Goal: Find specific page/section: Find specific page/section

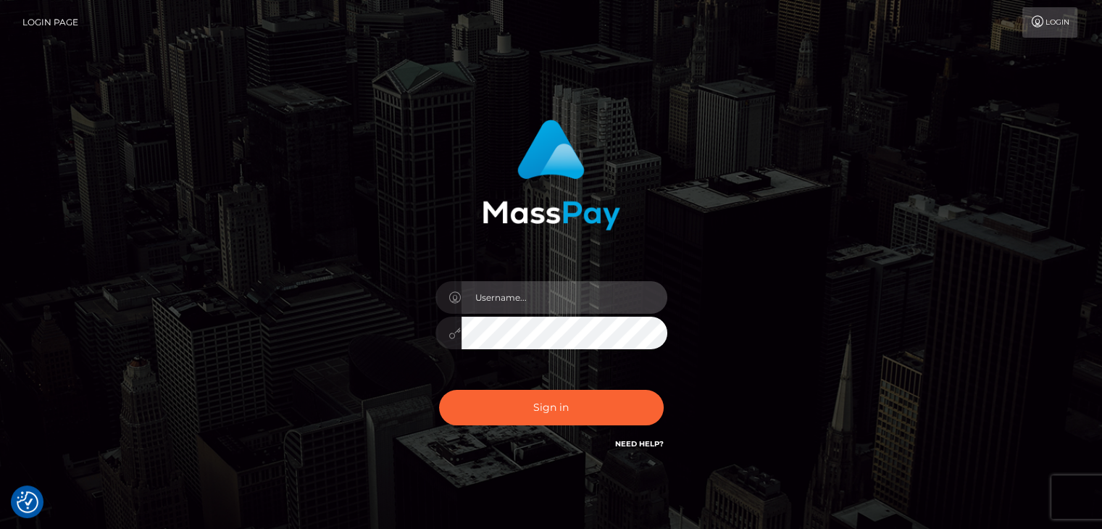
type input "Edward"
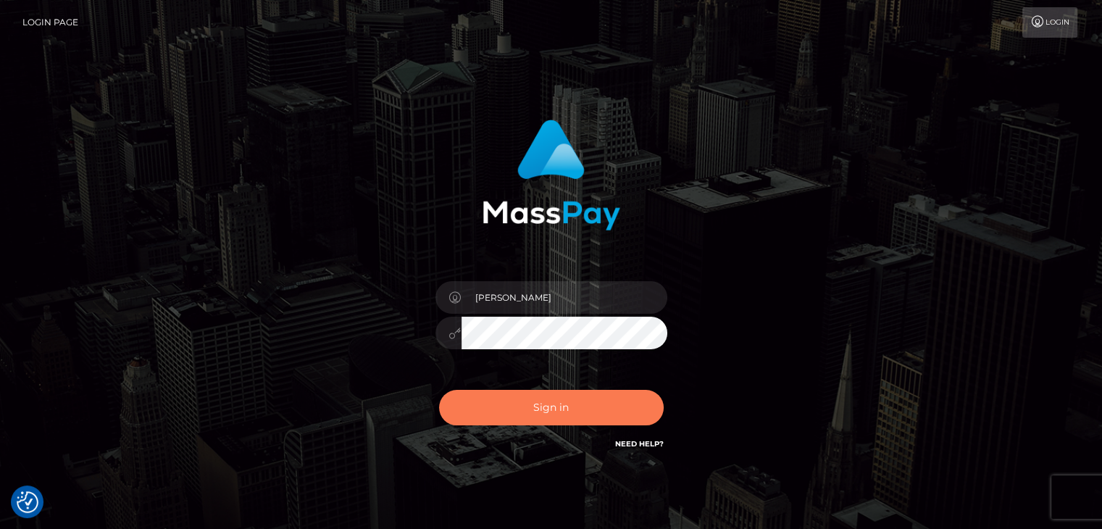
click at [557, 412] on button "Sign in" at bounding box center [551, 408] width 225 height 36
drag, startPoint x: 554, startPoint y: 246, endPoint x: 553, endPoint y: 273, distance: 26.9
click at [553, 251] on div "Sign in" at bounding box center [551, 286] width 380 height 354
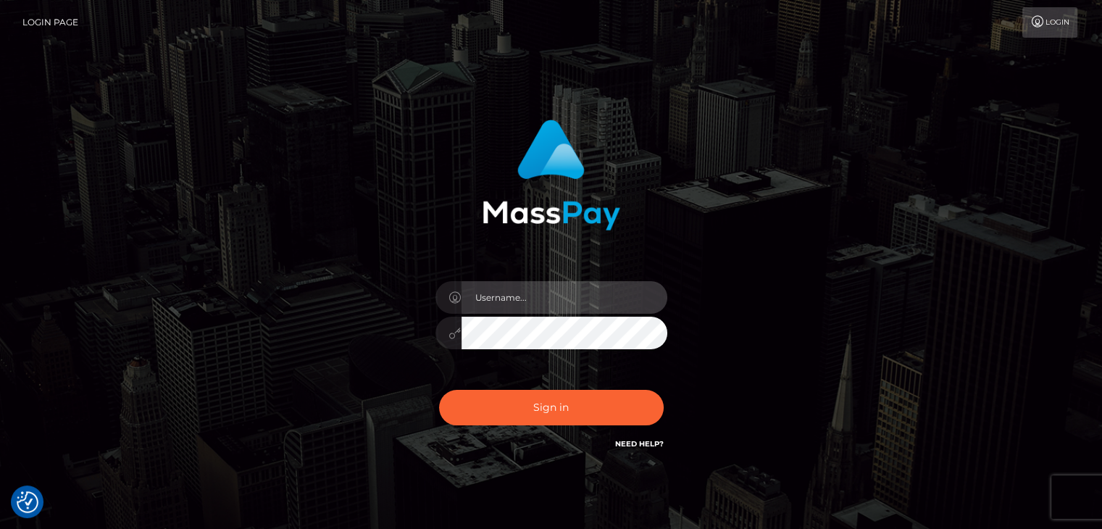
click at [546, 292] on input "text" at bounding box center [565, 297] width 206 height 33
type input "Edward"
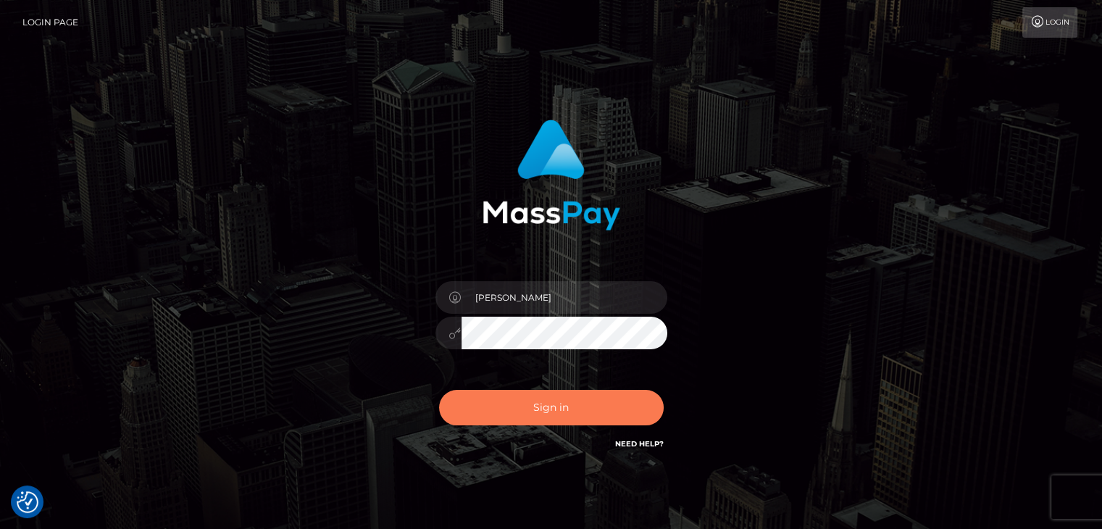
drag, startPoint x: 544, startPoint y: 418, endPoint x: 605, endPoint y: 376, distance: 74.0
click at [544, 418] on button "Sign in" at bounding box center [551, 408] width 225 height 36
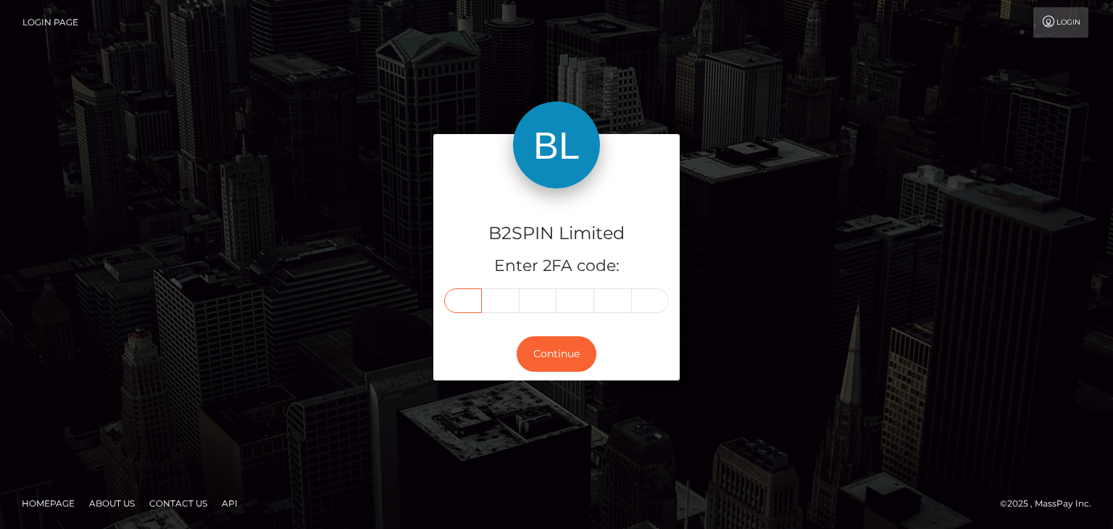
click at [467, 294] on input "text" at bounding box center [463, 300] width 38 height 25
paste input "0"
type input "0"
type input "4"
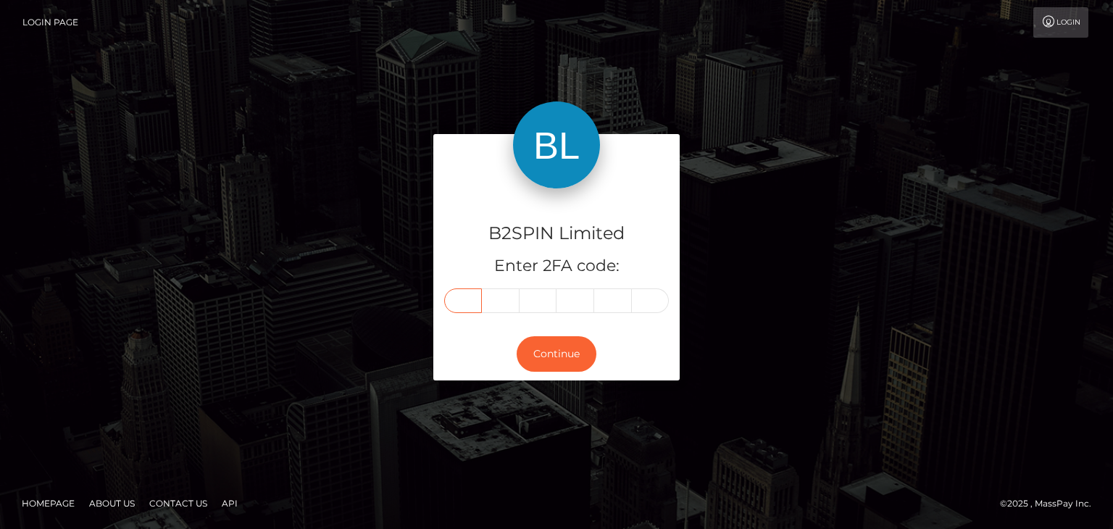
type input "3"
type input "7"
type input "0"
click at [543, 345] on button "Continue" at bounding box center [557, 354] width 80 height 36
click at [749, 283] on div "B2SPIN Limited Enter 2FA code: 0 4 4 3 7 0 044370 Continue" at bounding box center [556, 264] width 826 height 260
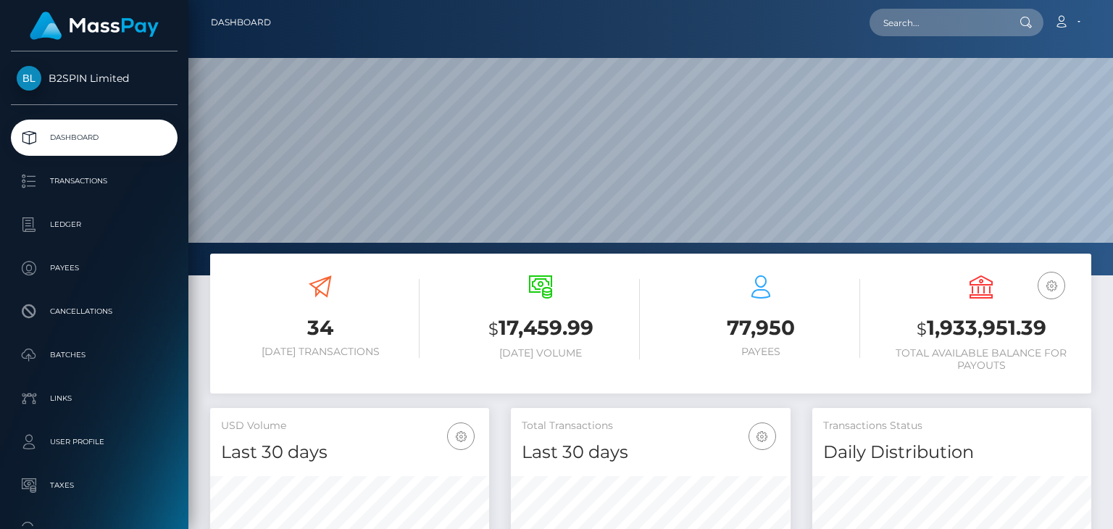
scroll to position [257, 278]
click at [954, 26] on input "text" at bounding box center [938, 23] width 136 height 28
paste input "3265538"
click at [903, 23] on input "3265538" at bounding box center [938, 23] width 136 height 28
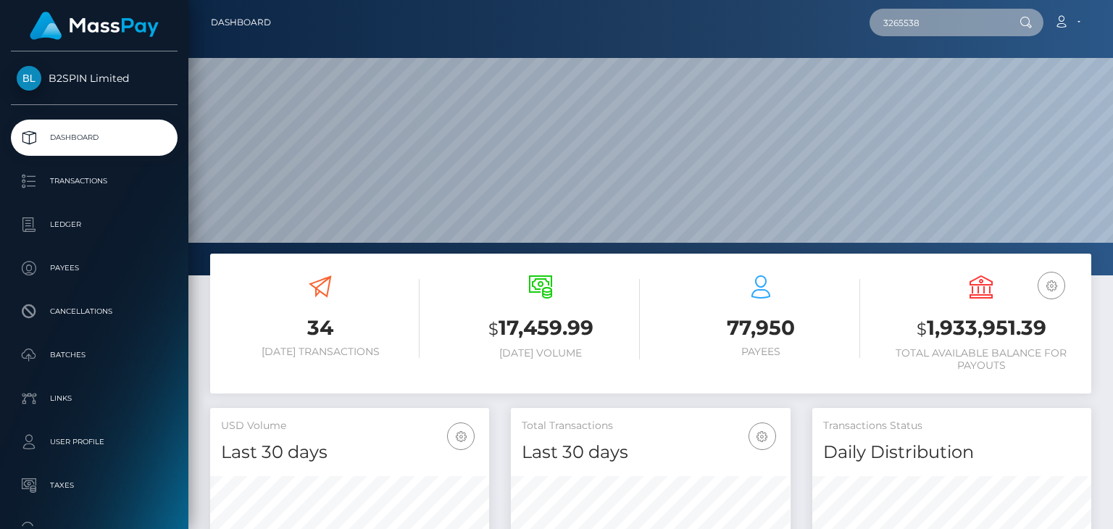
paste input "1180819881"
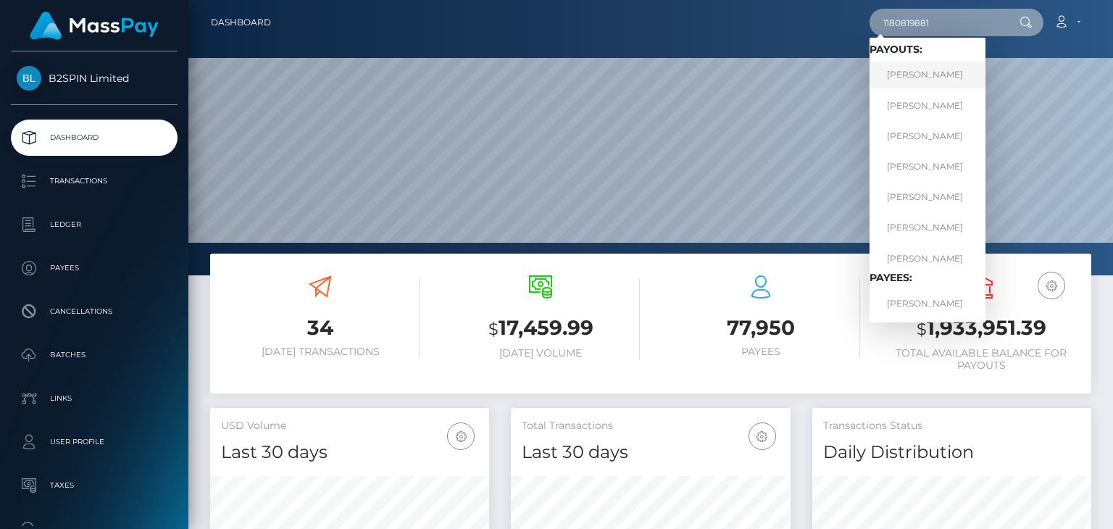
type input "1180819881"
click at [915, 73] on link "AMY NICHOLE ANDREWS" at bounding box center [928, 75] width 116 height 27
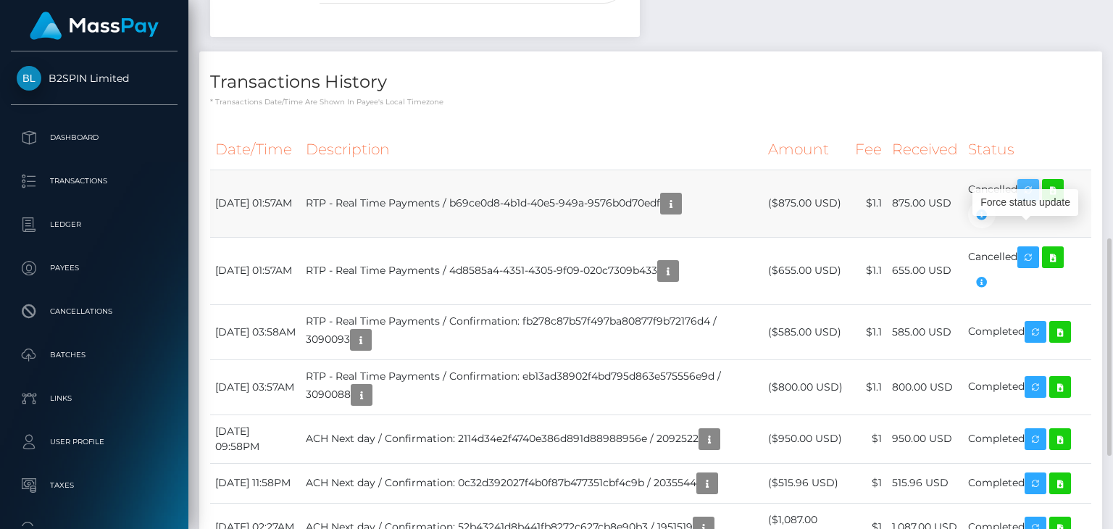
scroll to position [174, 278]
click at [1059, 199] on icon at bounding box center [1052, 190] width 17 height 18
